Goal: Information Seeking & Learning: Learn about a topic

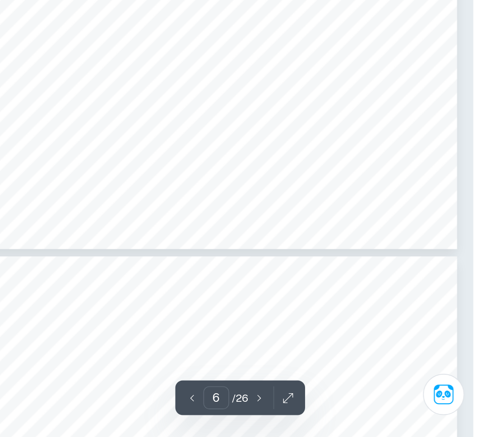
scroll to position [2431, 0]
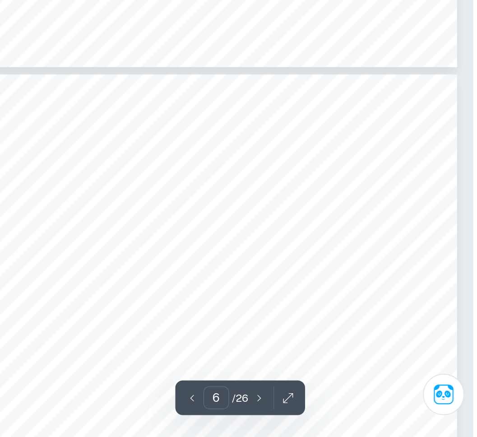
type input "7"
